Goal: Transaction & Acquisition: Book appointment/travel/reservation

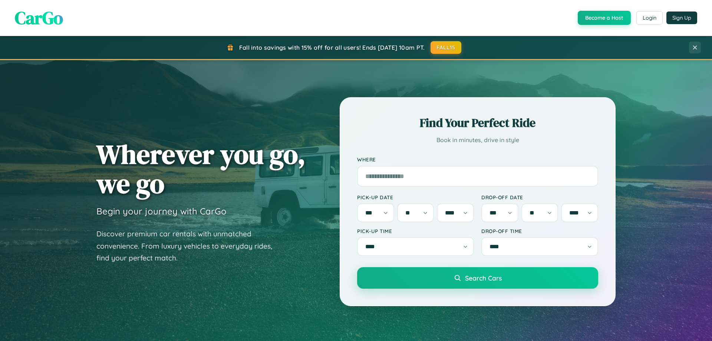
select select "*"
select select "**"
select select "****"
select select "*"
select select "**"
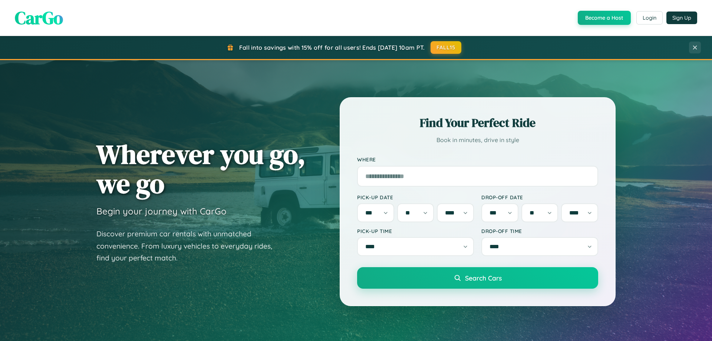
select select "****"
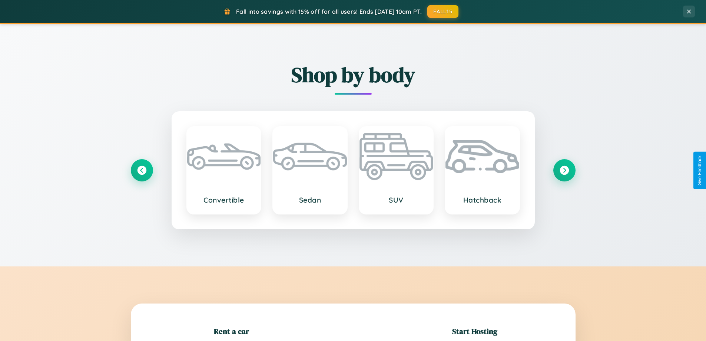
scroll to position [320, 0]
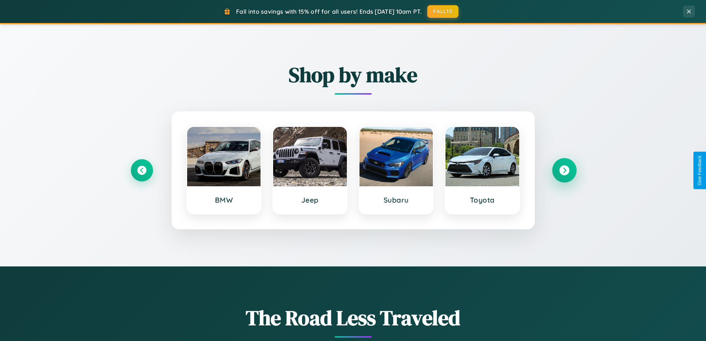
click at [564, 170] on icon at bounding box center [564, 170] width 10 height 10
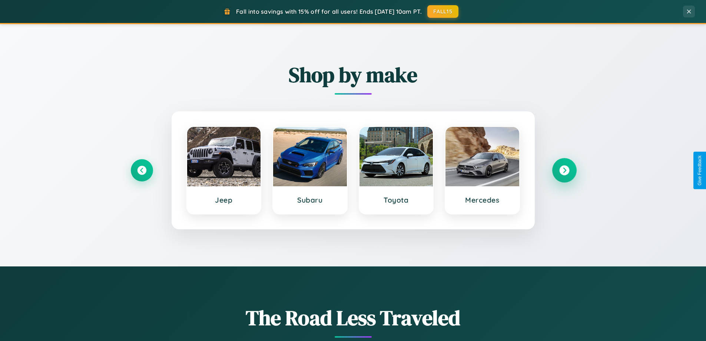
click at [564, 170] on icon at bounding box center [564, 170] width 10 height 10
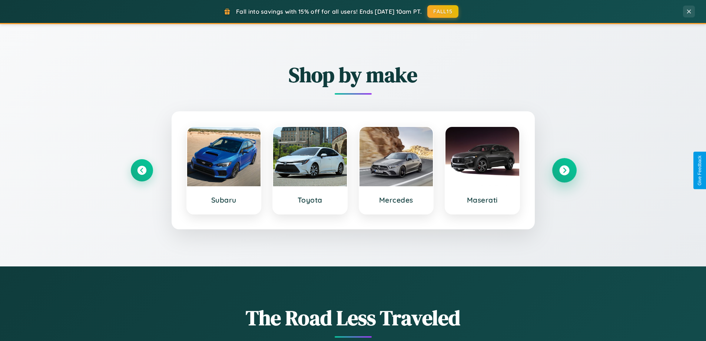
click at [564, 170] on icon at bounding box center [564, 170] width 10 height 10
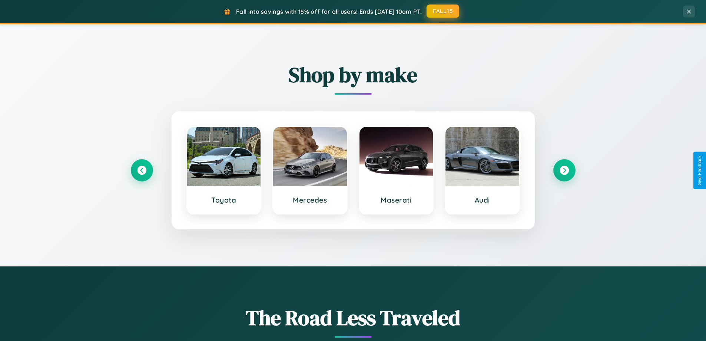
click at [443, 11] on button "FALL15" at bounding box center [443, 10] width 33 height 13
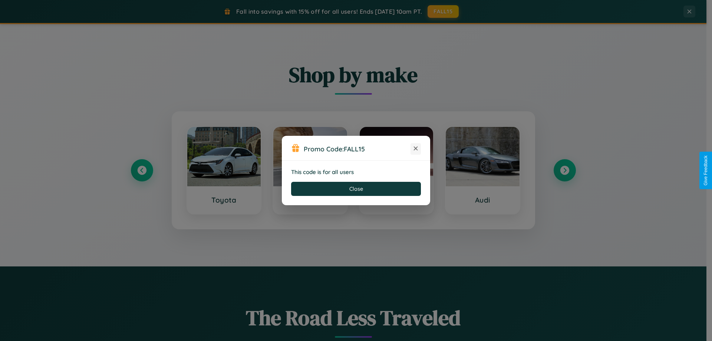
click at [416, 149] on icon at bounding box center [415, 148] width 7 height 7
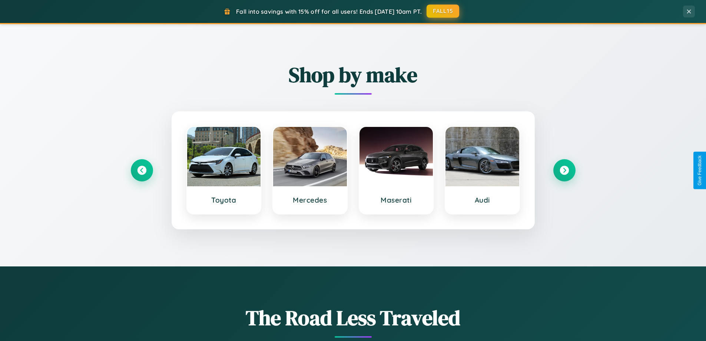
click at [443, 11] on button "FALL15" at bounding box center [443, 10] width 33 height 13
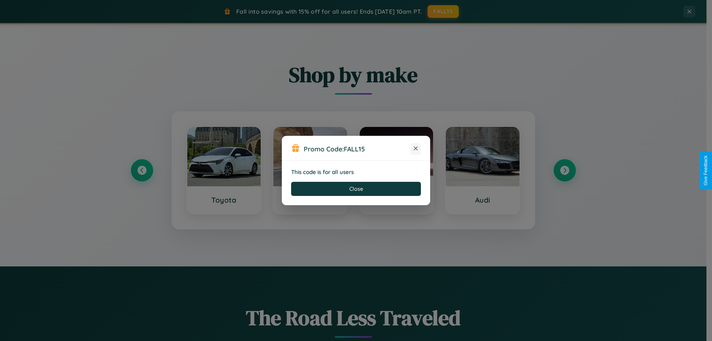
click at [416, 149] on icon at bounding box center [415, 148] width 7 height 7
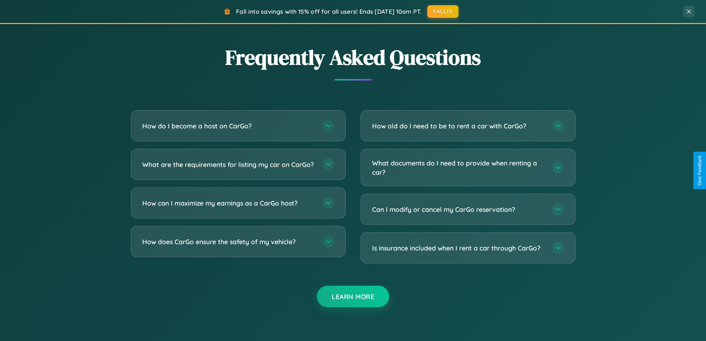
scroll to position [1427, 0]
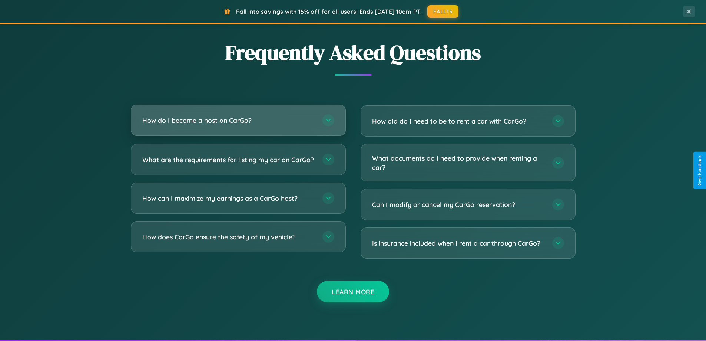
click at [238, 120] on h3 "How do I become a host on CarGo?" at bounding box center [228, 120] width 173 height 9
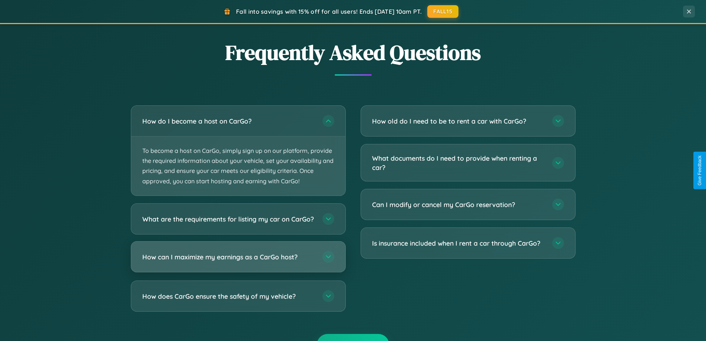
click at [238, 261] on h3 "How can I maximize my earnings as a CarGo host?" at bounding box center [228, 256] width 173 height 9
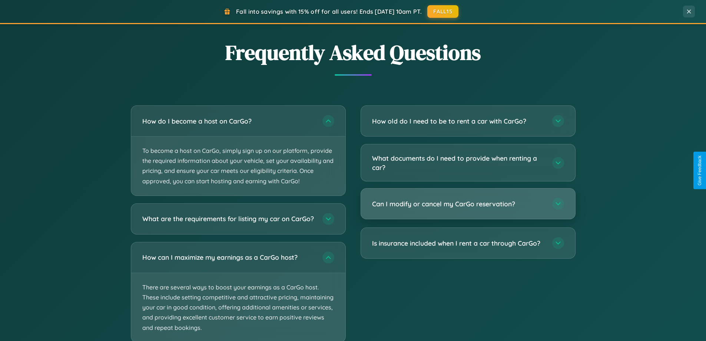
click at [468, 204] on h3 "Can I modify or cancel my CarGo reservation?" at bounding box center [458, 203] width 173 height 9
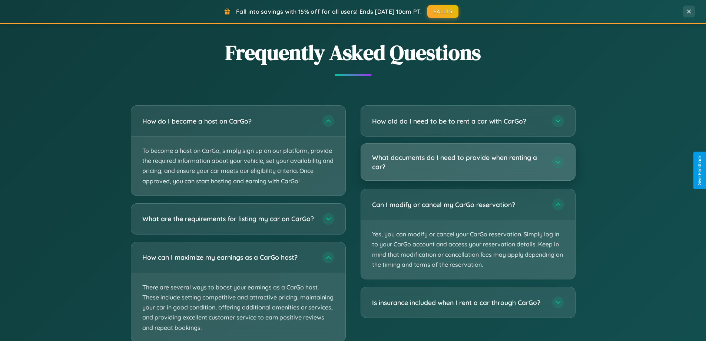
click at [468, 162] on h3 "What documents do I need to provide when renting a car?" at bounding box center [458, 162] width 173 height 18
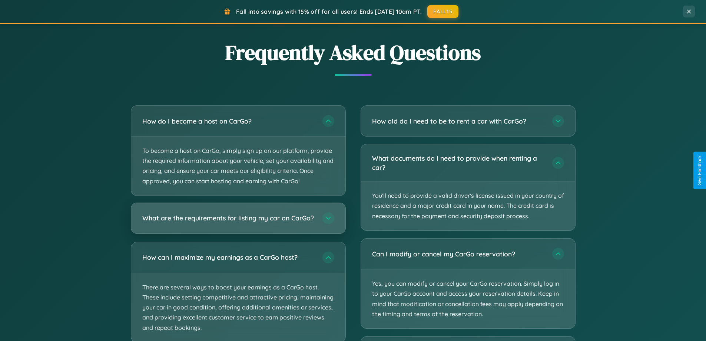
click at [238, 222] on h3 "What are the requirements for listing my car on CarGo?" at bounding box center [228, 217] width 173 height 9
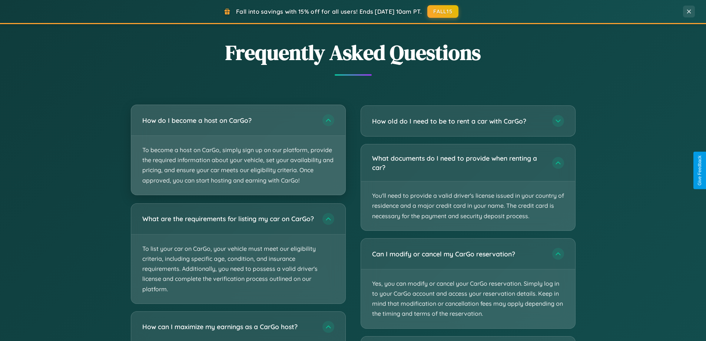
click at [238, 150] on p "To become a host on CarGo, simply sign up on our platform, provide the required…" at bounding box center [238, 165] width 214 height 59
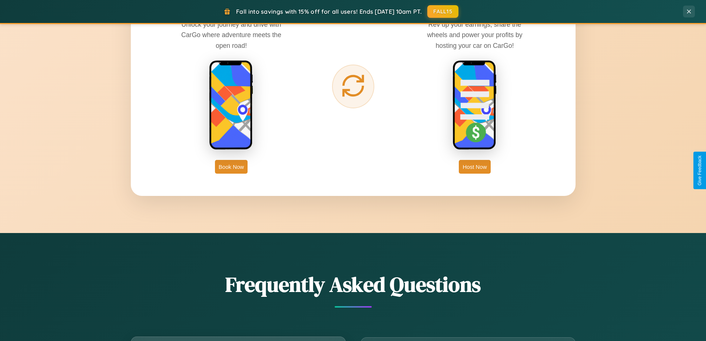
scroll to position [1191, 0]
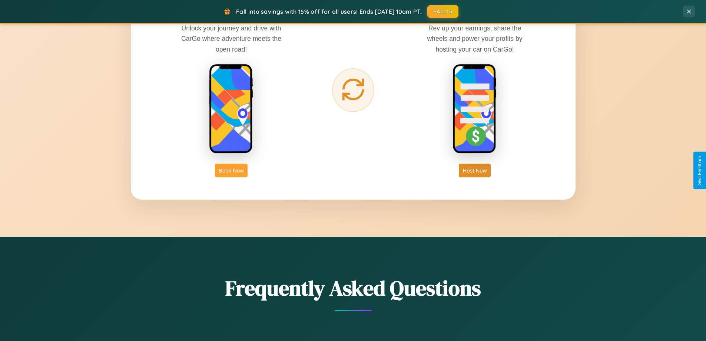
click at [231, 170] on button "Book Now" at bounding box center [231, 170] width 33 height 14
